Goal: Browse casually

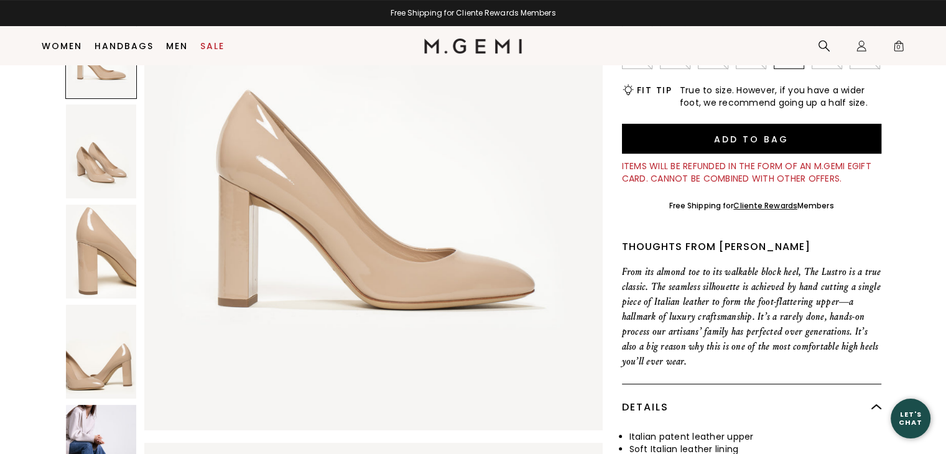
scroll to position [187, 0]
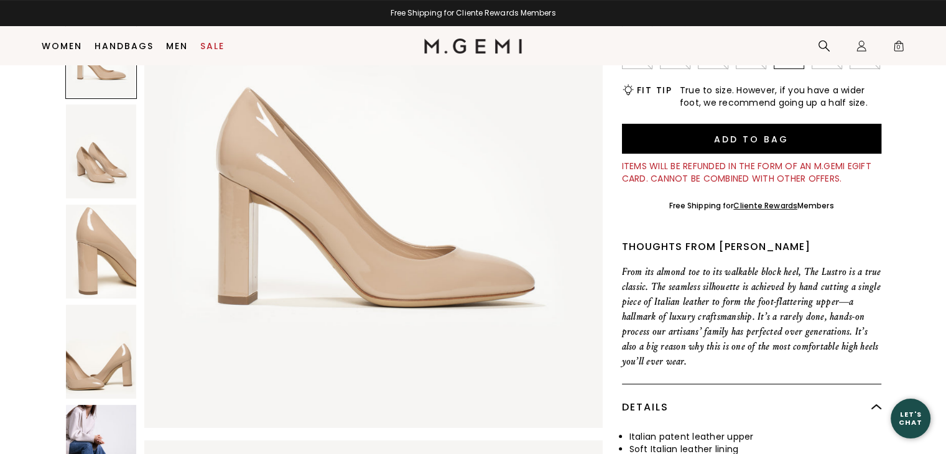
click at [103, 368] on img at bounding box center [101, 352] width 70 height 94
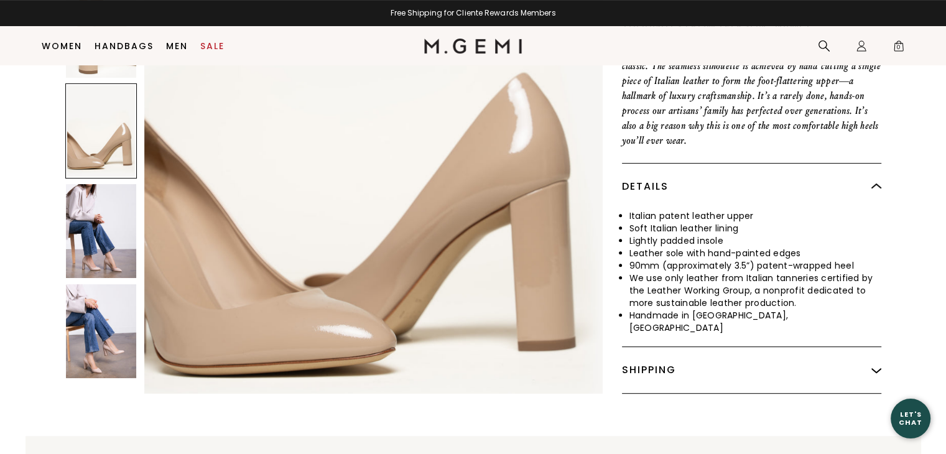
scroll to position [533, 0]
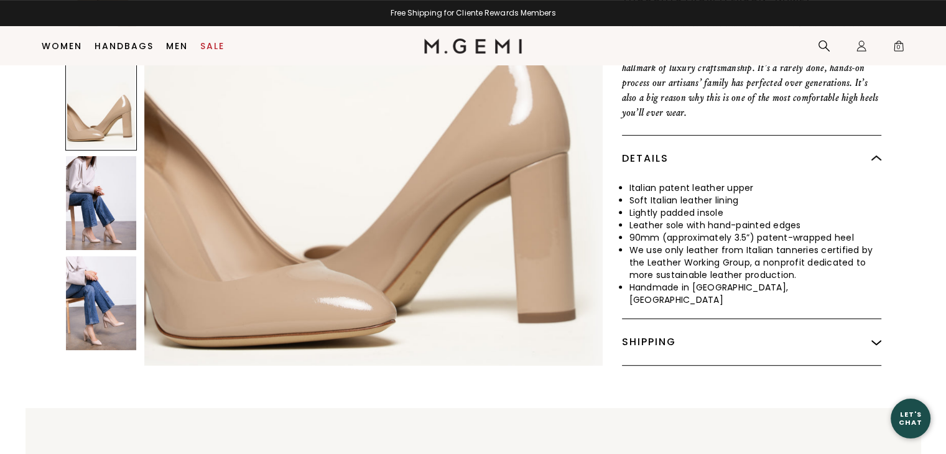
click at [136, 284] on img at bounding box center [101, 303] width 70 height 94
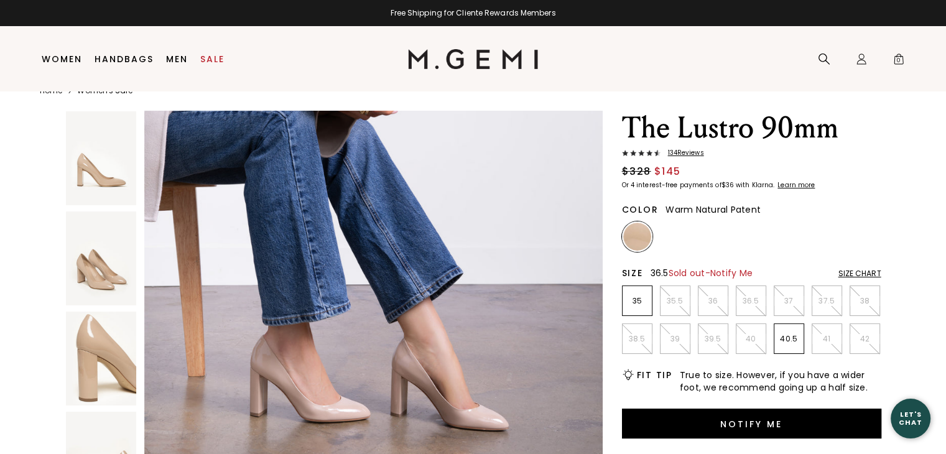
scroll to position [26, 0]
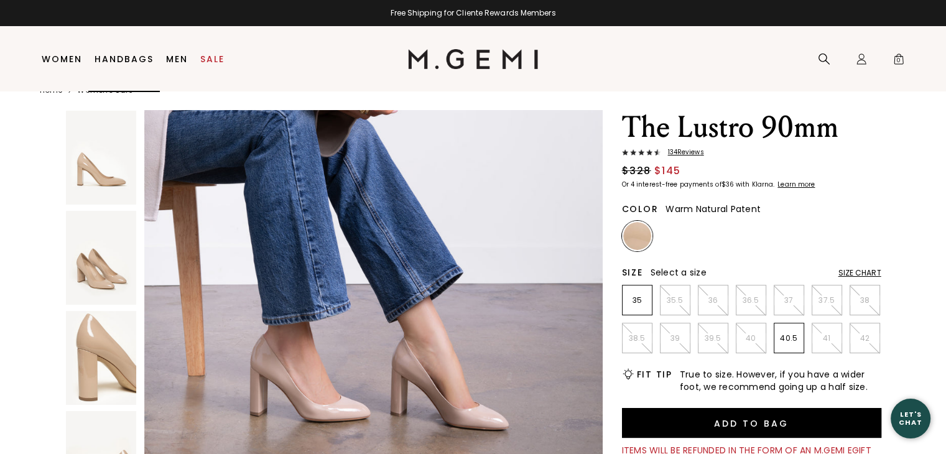
click at [125, 60] on link "Handbags" at bounding box center [124, 59] width 59 height 10
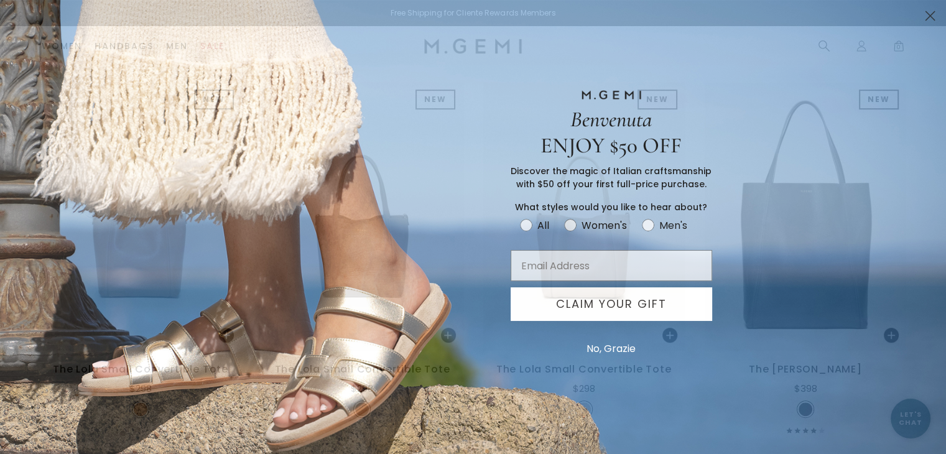
scroll to position [595, 0]
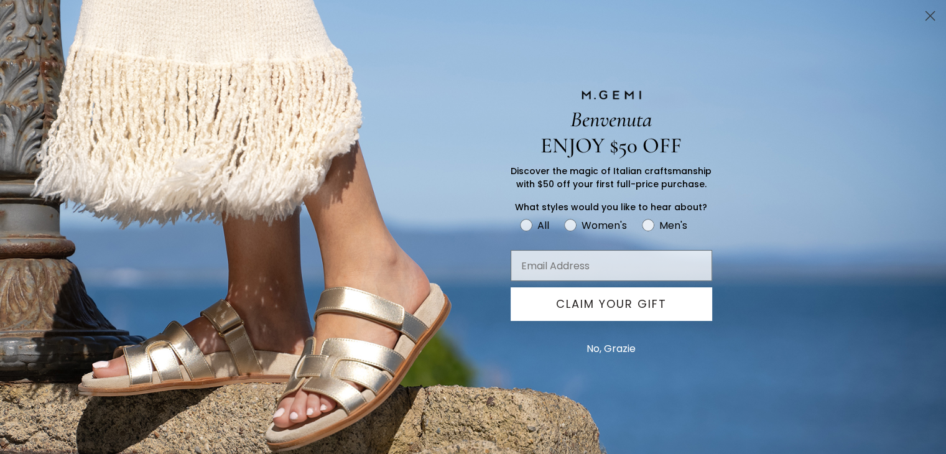
click at [620, 348] on button "No, Grazie" at bounding box center [611, 348] width 62 height 31
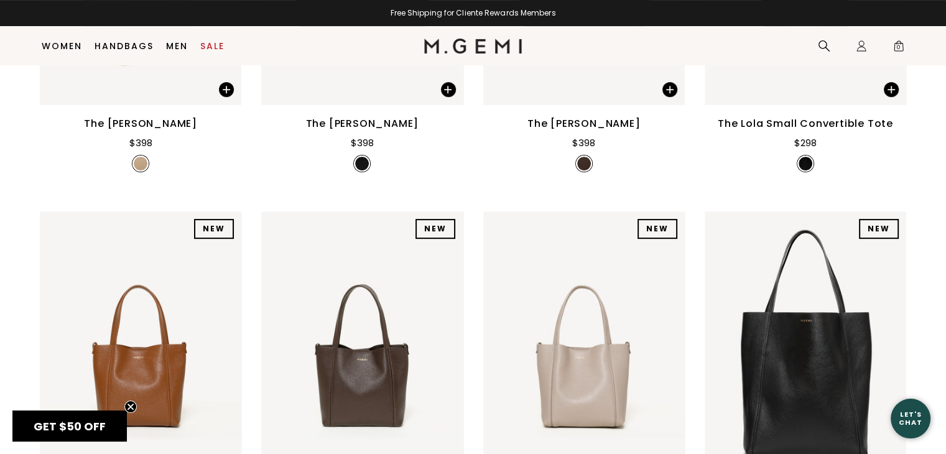
scroll to position [222, 0]
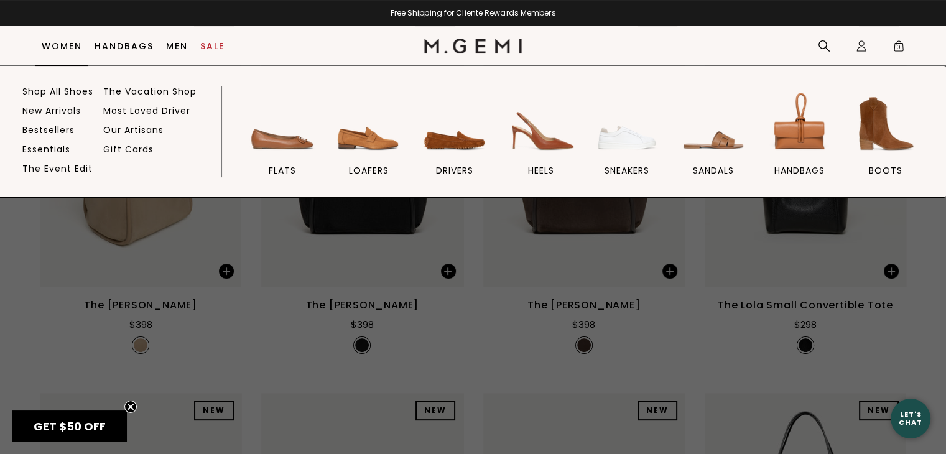
click at [65, 45] on link "Women" at bounding box center [62, 46] width 40 height 10
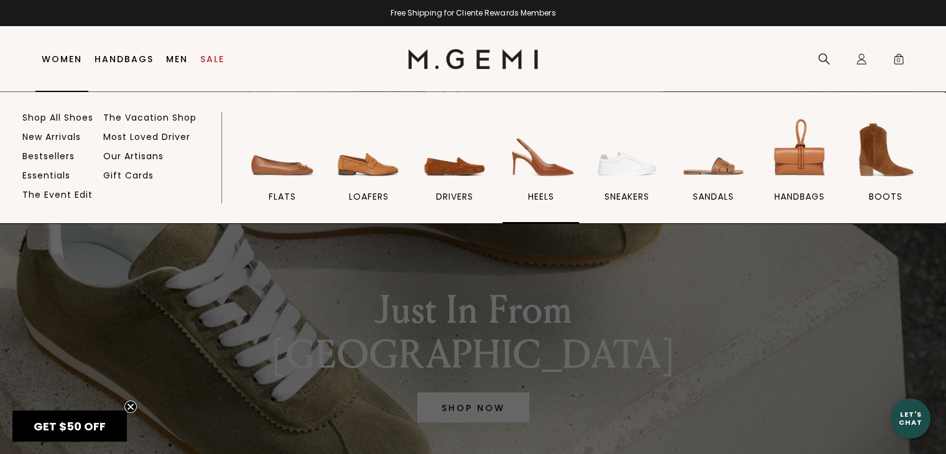
click at [518, 162] on img at bounding box center [541, 150] width 70 height 70
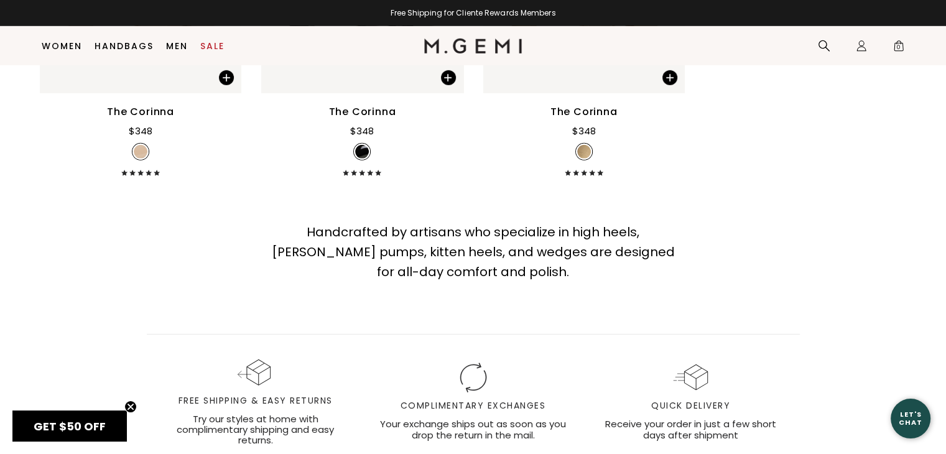
scroll to position [3705, 0]
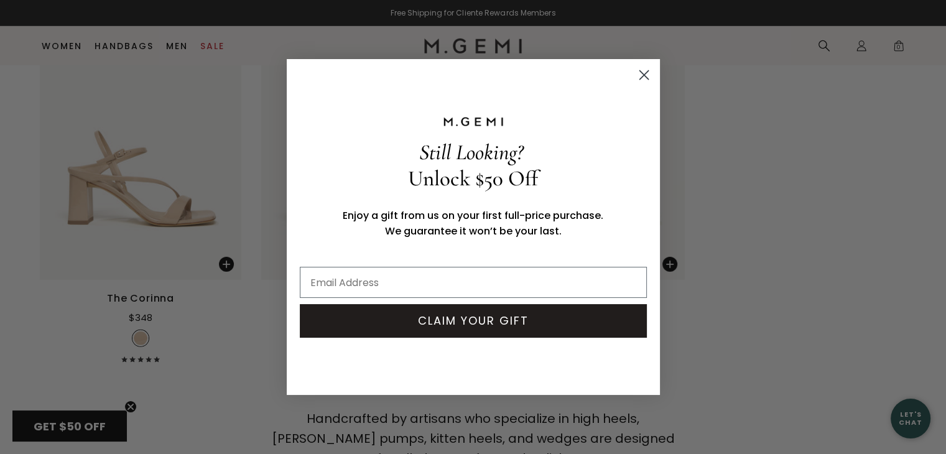
click at [649, 69] on circle "Close dialog" at bounding box center [643, 75] width 21 height 21
